Goal: Communication & Community: Answer question/provide support

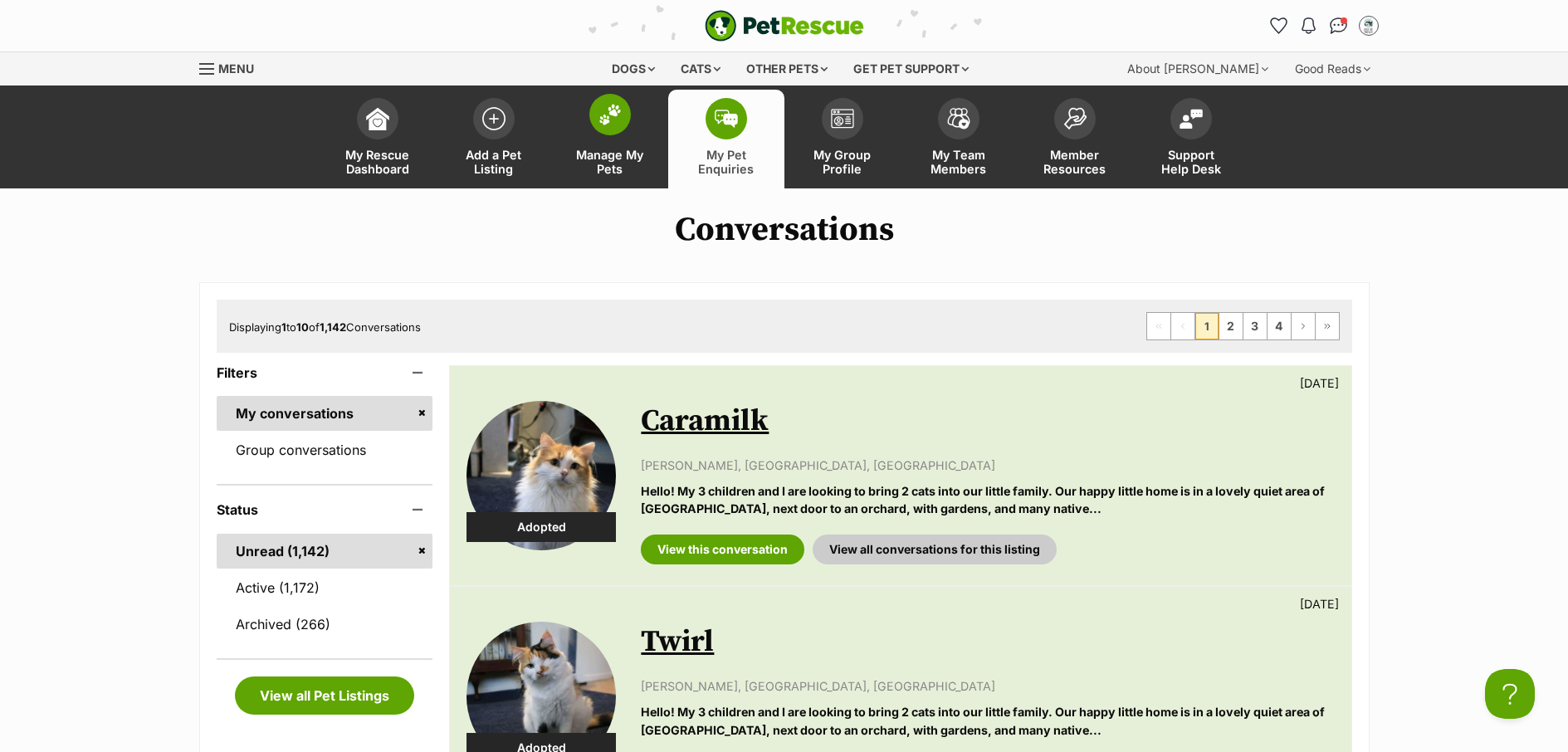
click at [621, 172] on span "Manage My Pets" at bounding box center [611, 162] width 75 height 28
click at [298, 587] on link "Active (1,172)" at bounding box center [324, 588] width 217 height 35
